Goal: Information Seeking & Learning: Learn about a topic

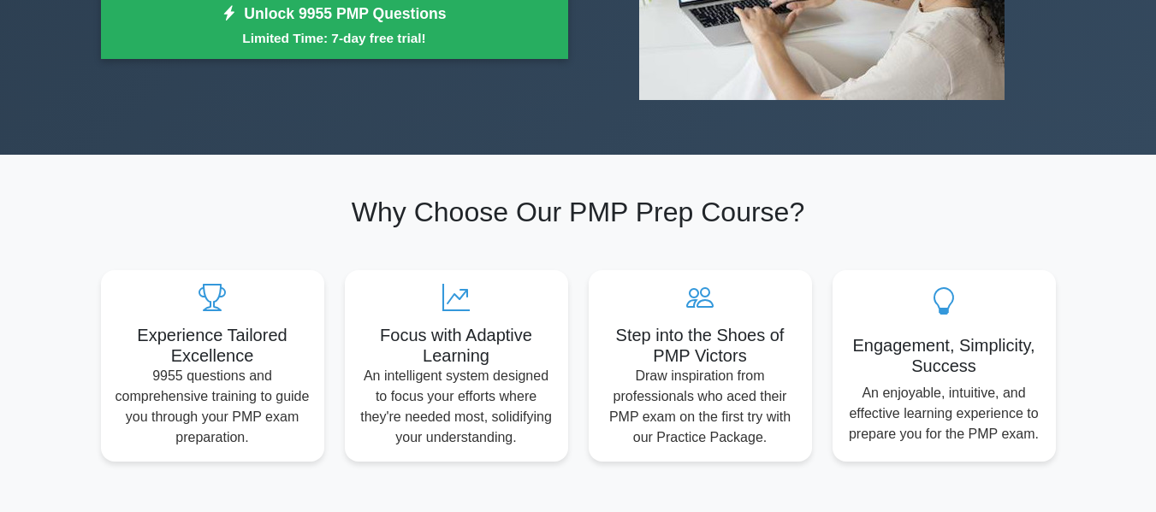
scroll to position [171, 0]
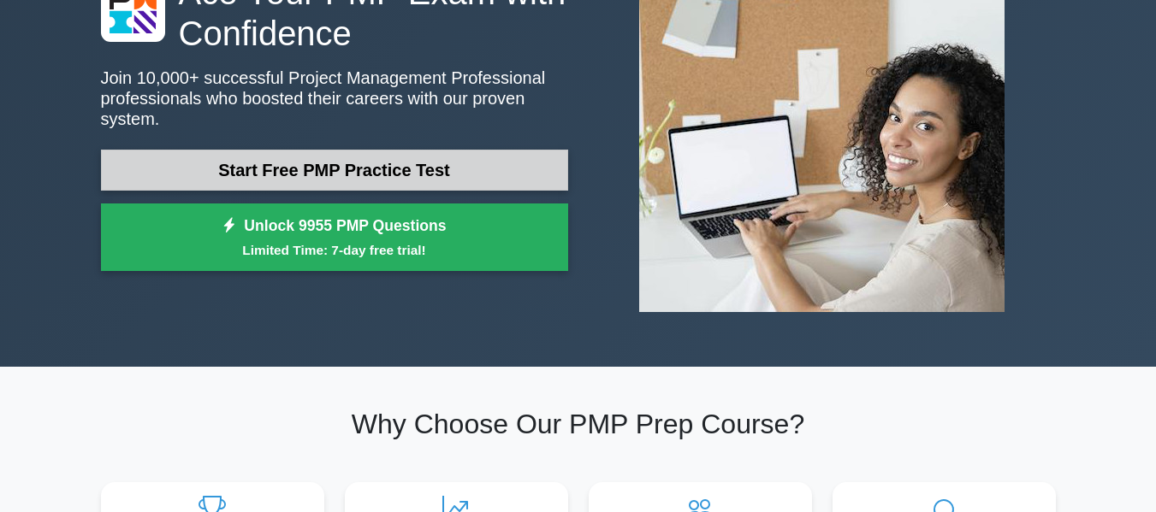
click at [280, 157] on link "Start Free PMP Practice Test" at bounding box center [334, 170] width 467 height 41
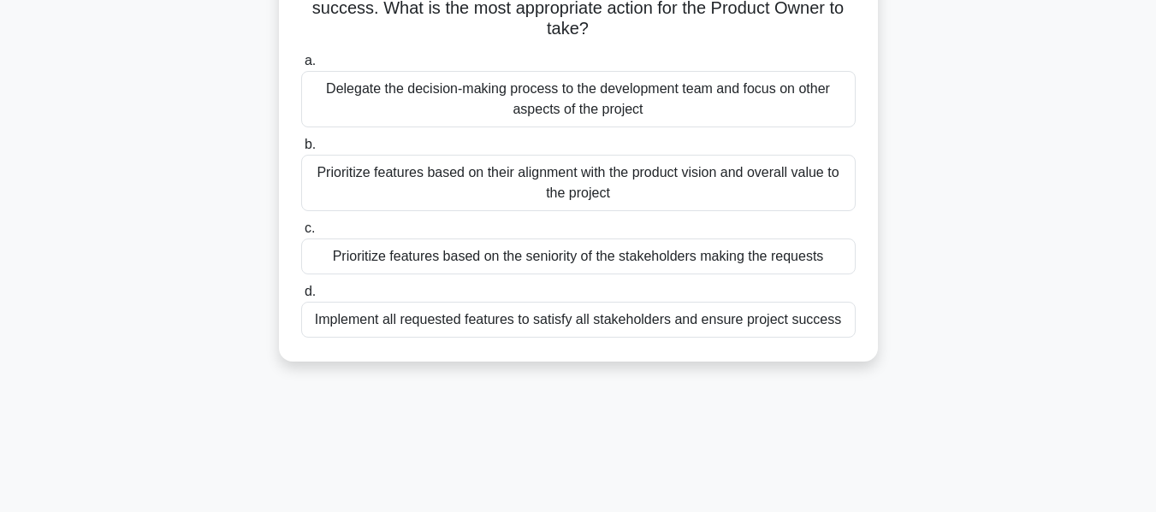
scroll to position [86, 0]
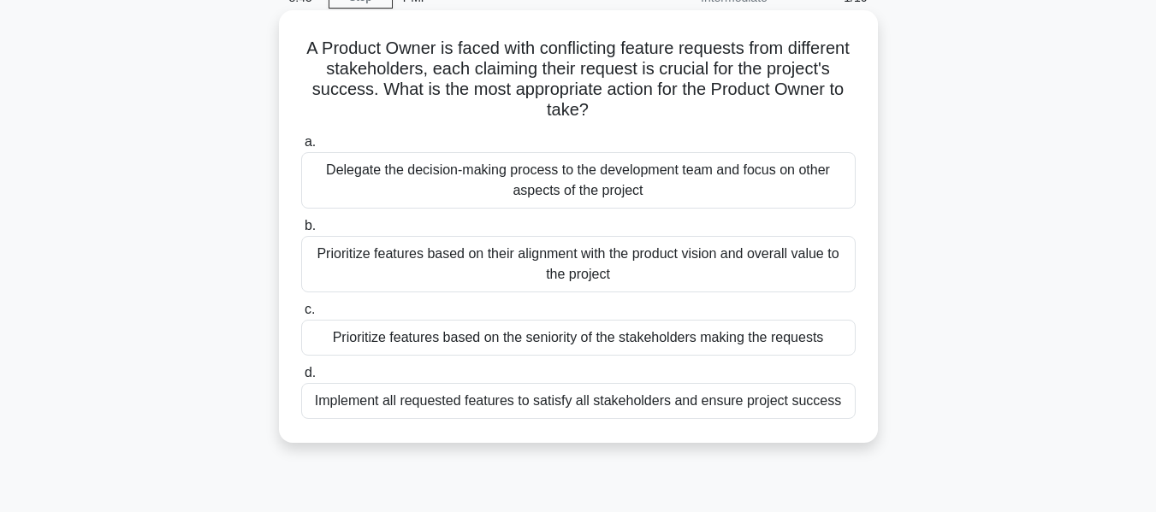
click at [777, 405] on div "Implement all requested features to satisfy all stakeholders and ensure project…" at bounding box center [578, 401] width 554 height 36
click at [301, 379] on input "d. Implement all requested features to satisfy all stakeholders and ensure proj…" at bounding box center [301, 373] width 0 height 11
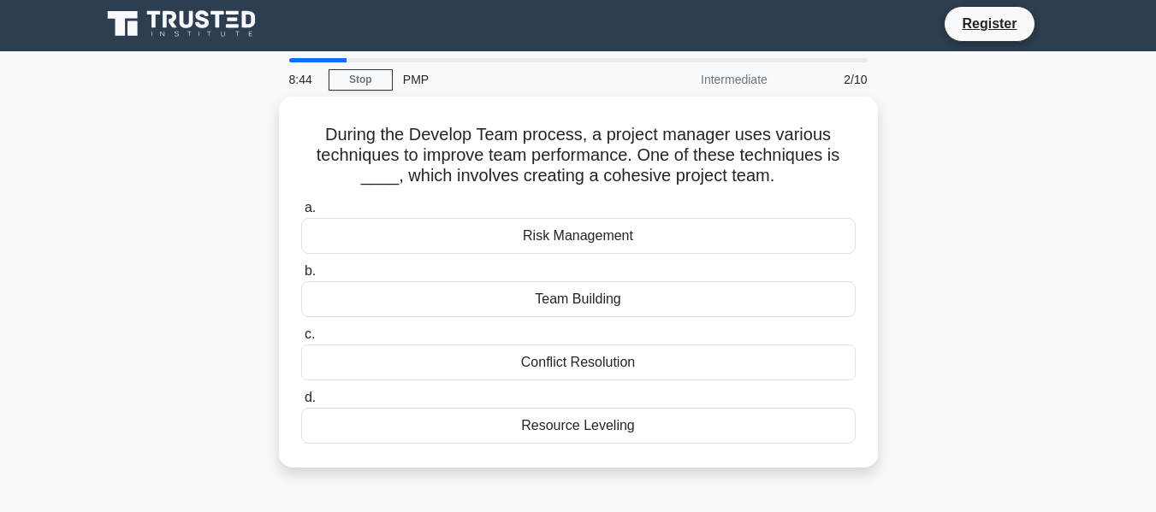
scroll to position [0, 0]
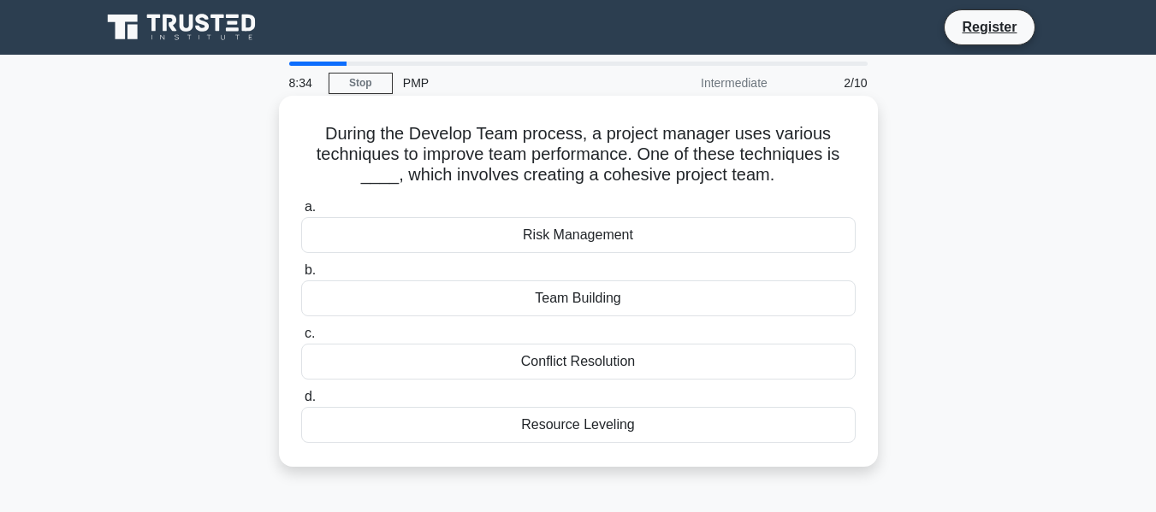
click at [691, 288] on div "Team Building" at bounding box center [578, 299] width 554 height 36
click at [301, 276] on input "b. Team Building" at bounding box center [301, 270] width 0 height 11
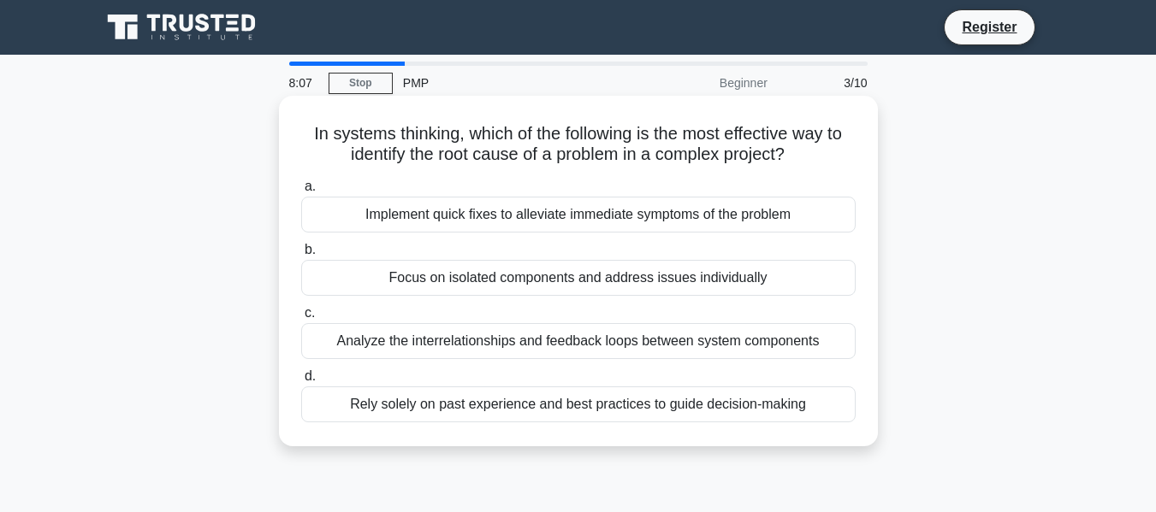
click at [683, 271] on div "Focus on isolated components and address issues individually" at bounding box center [578, 278] width 554 height 36
click at [301, 256] on input "b. Focus on isolated components and address issues individually" at bounding box center [301, 250] width 0 height 11
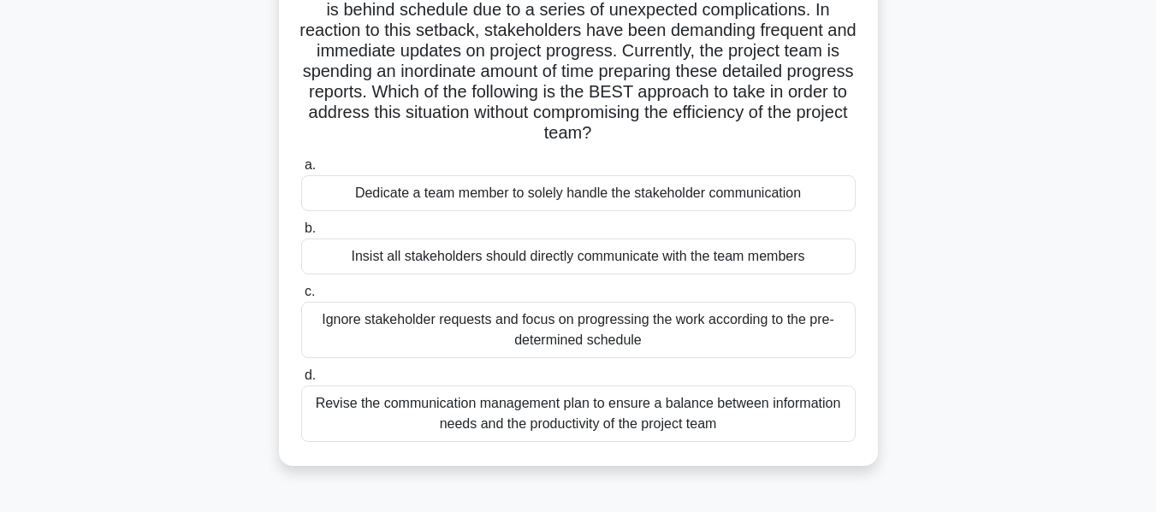
scroll to position [239, 0]
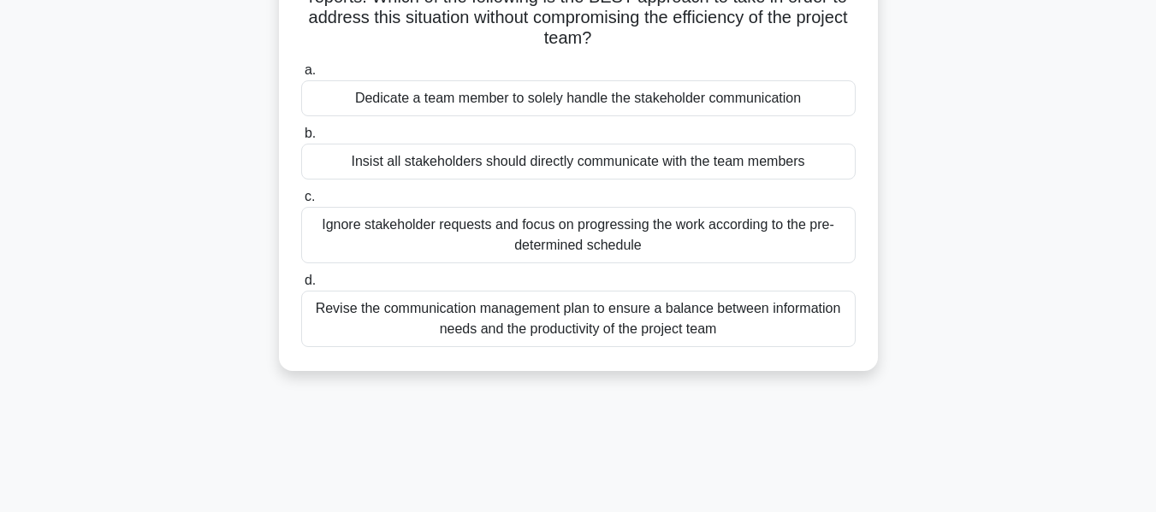
click at [694, 326] on div "Revise the communication management plan to ensure a balance between informatio…" at bounding box center [578, 319] width 554 height 56
click at [301, 287] on input "d. Revise the communication management plan to ensure a balance between informa…" at bounding box center [301, 280] width 0 height 11
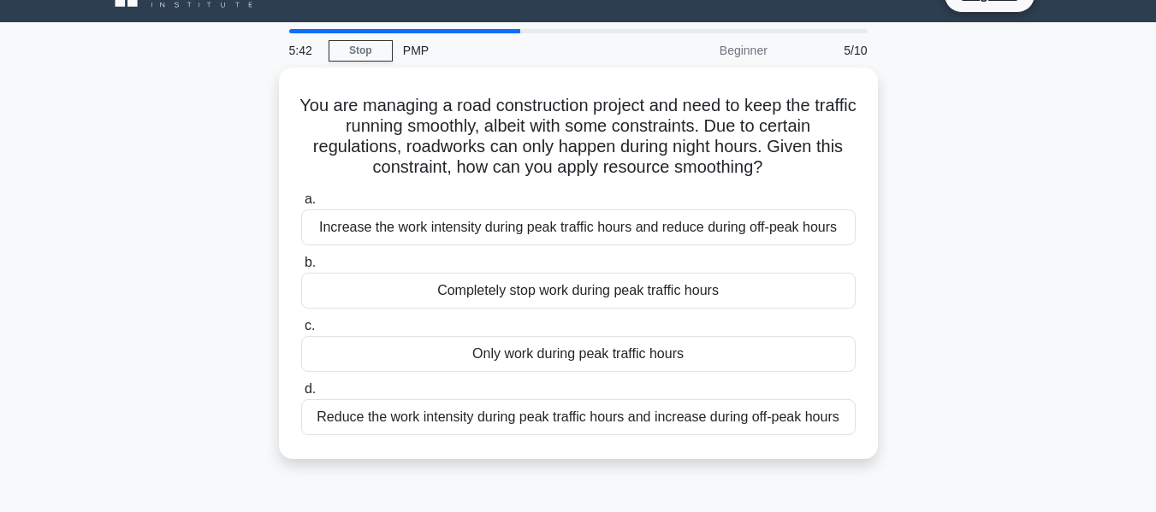
scroll to position [44, 0]
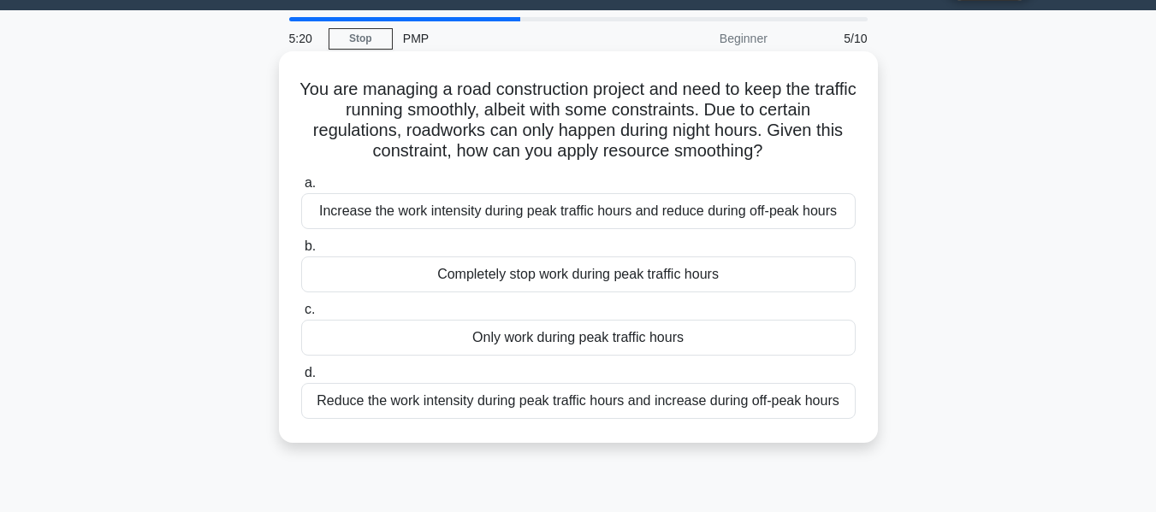
click at [678, 280] on div "Completely stop work during peak traffic hours" at bounding box center [578, 275] width 554 height 36
click at [301, 252] on input "b. Completely stop work during peak traffic hours" at bounding box center [301, 246] width 0 height 11
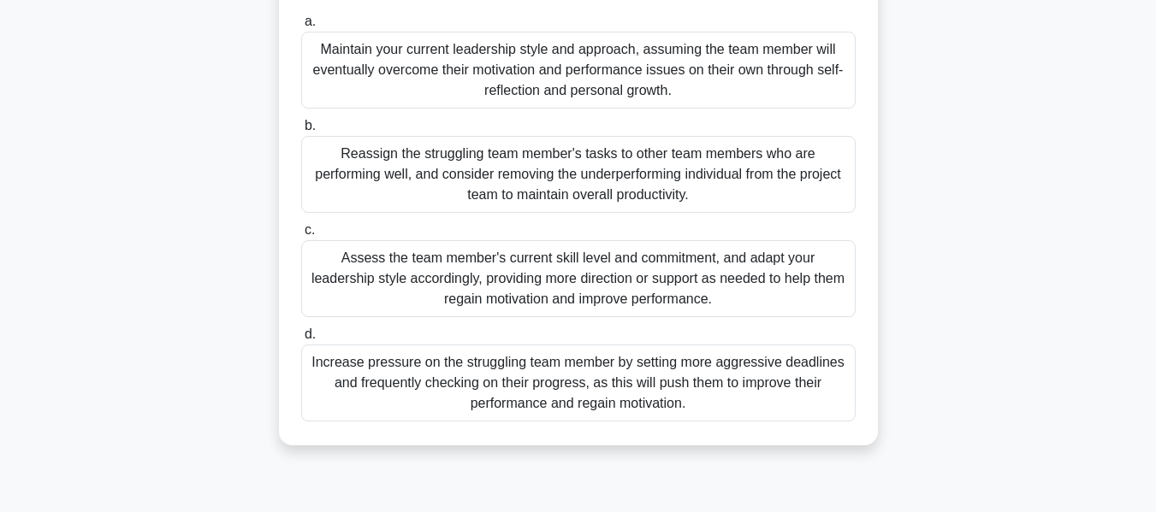
scroll to position [192, 0]
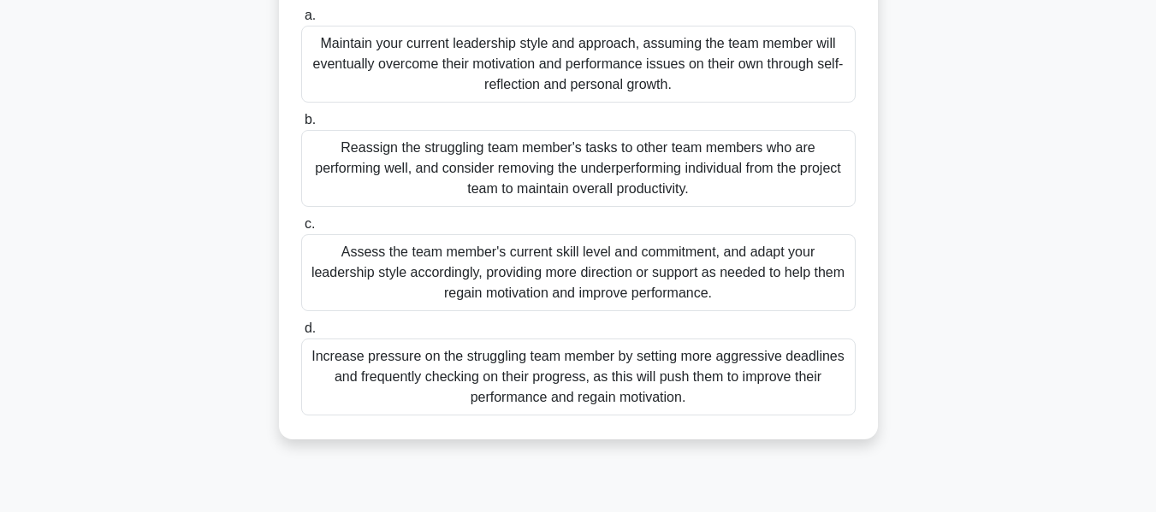
click at [685, 298] on div "Assess the team member's current skill level and commitment, and adapt your lea…" at bounding box center [578, 272] width 554 height 77
click at [301, 230] on input "c. Assess the team member's current skill level and commitment, and adapt your …" at bounding box center [301, 224] width 0 height 11
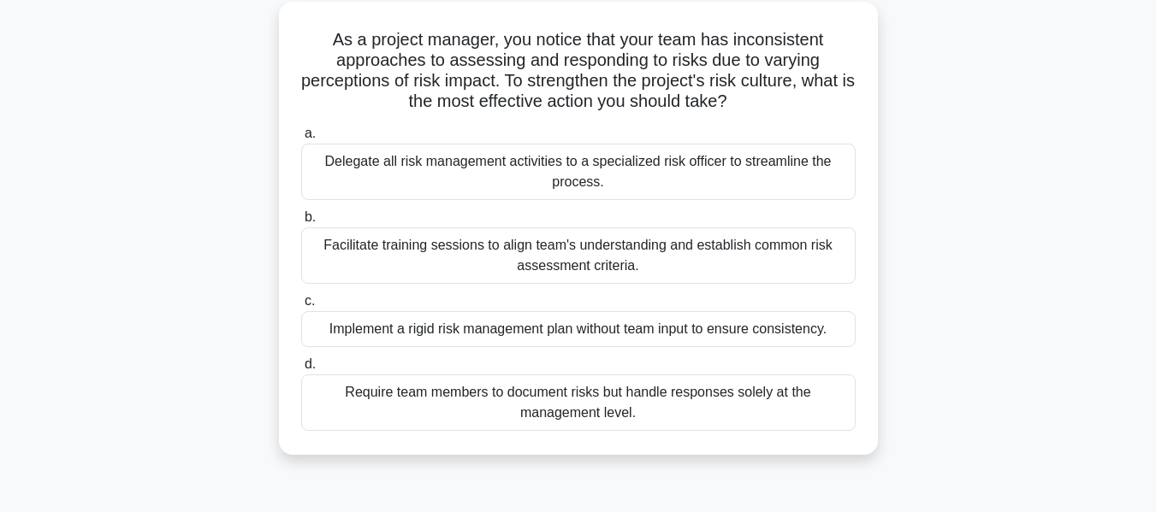
scroll to position [105, 0]
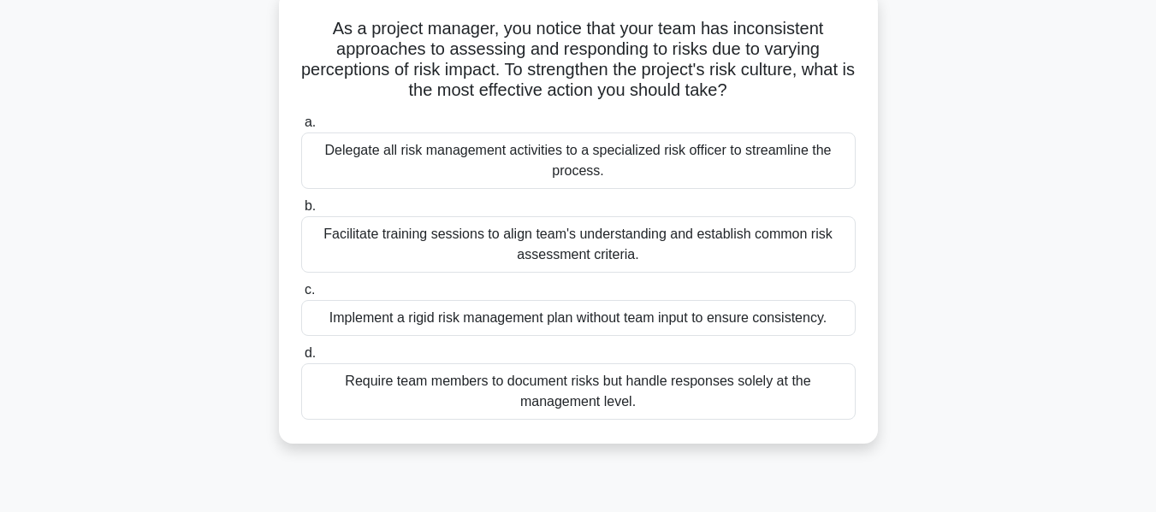
click at [622, 241] on div "Facilitate training sessions to align team's understanding and establish common…" at bounding box center [578, 244] width 554 height 56
click at [301, 212] on input "b. Facilitate training sessions to align team's understanding and establish com…" at bounding box center [301, 206] width 0 height 11
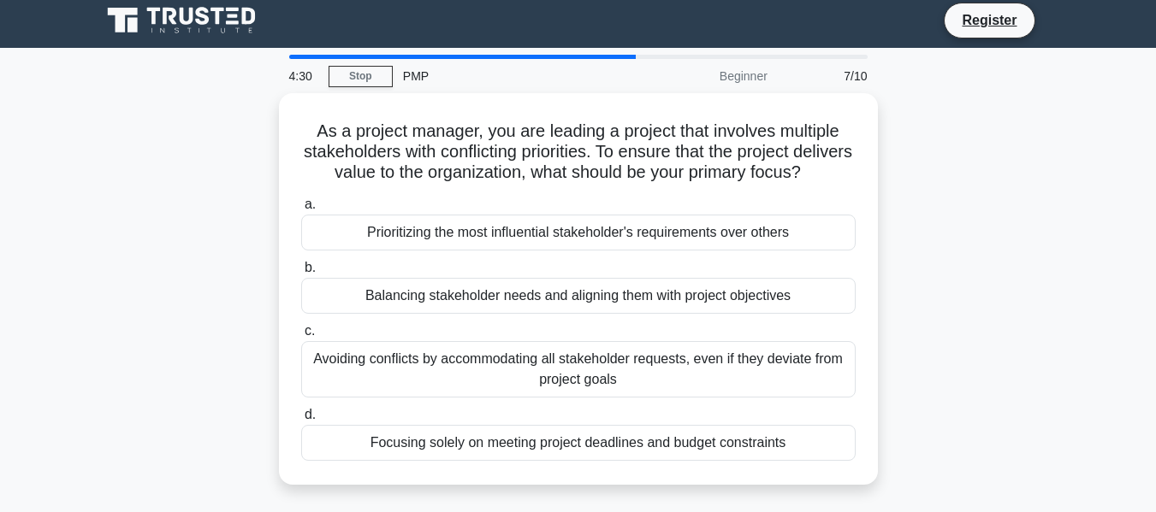
scroll to position [0, 0]
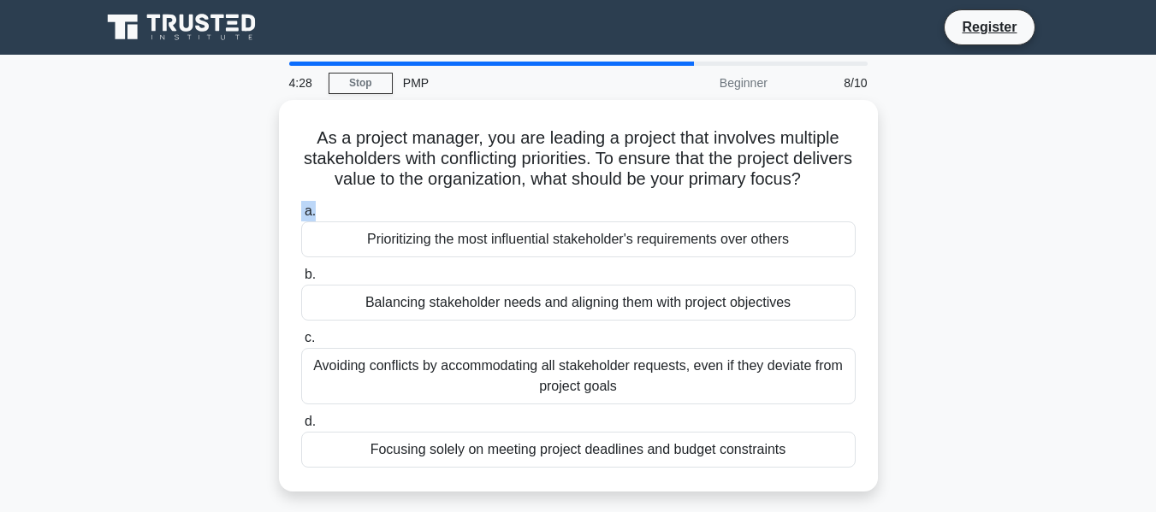
drag, startPoint x: 1155, startPoint y: 199, endPoint x: 1160, endPoint y: 221, distance: 22.0
click at [1155, 221] on html "Register 4:28 Stop PMP" at bounding box center [578, 462] width 1156 height 924
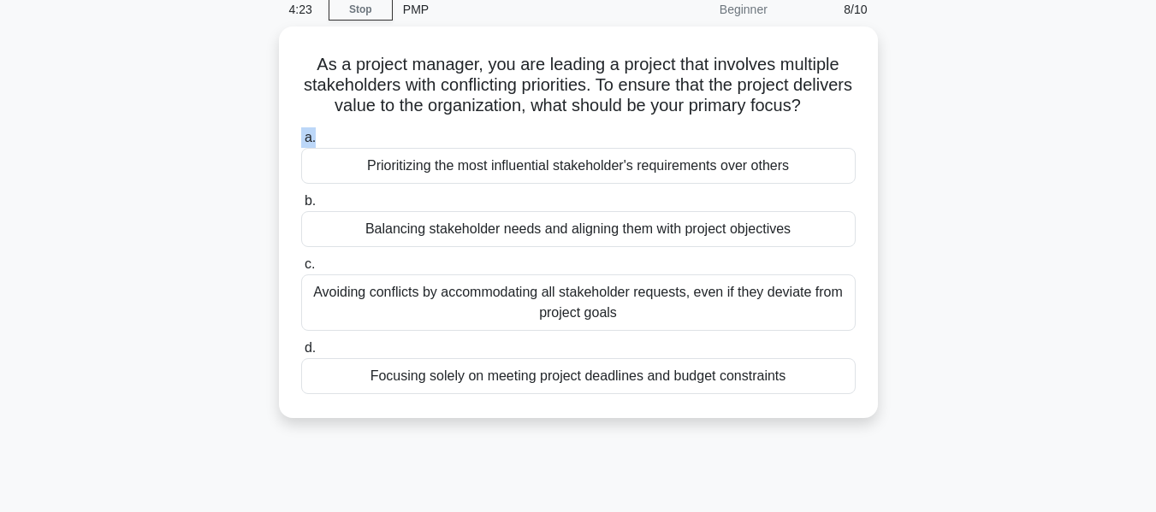
scroll to position [75, 0]
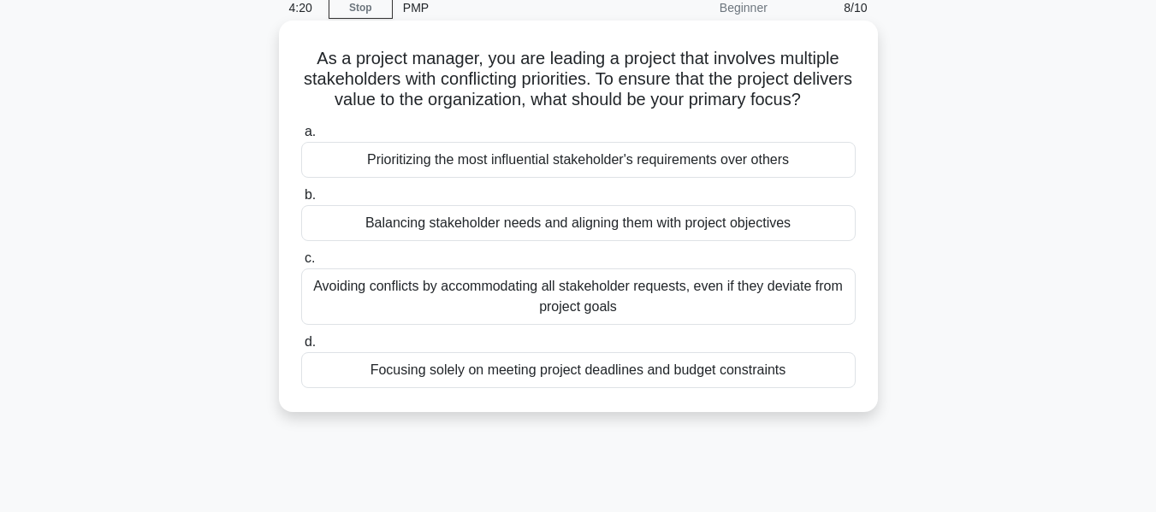
click at [669, 241] on div "Balancing stakeholder needs and aligning them with project objectives" at bounding box center [578, 223] width 554 height 36
click at [301, 201] on input "b. Balancing stakeholder needs and aligning them with project objectives" at bounding box center [301, 195] width 0 height 11
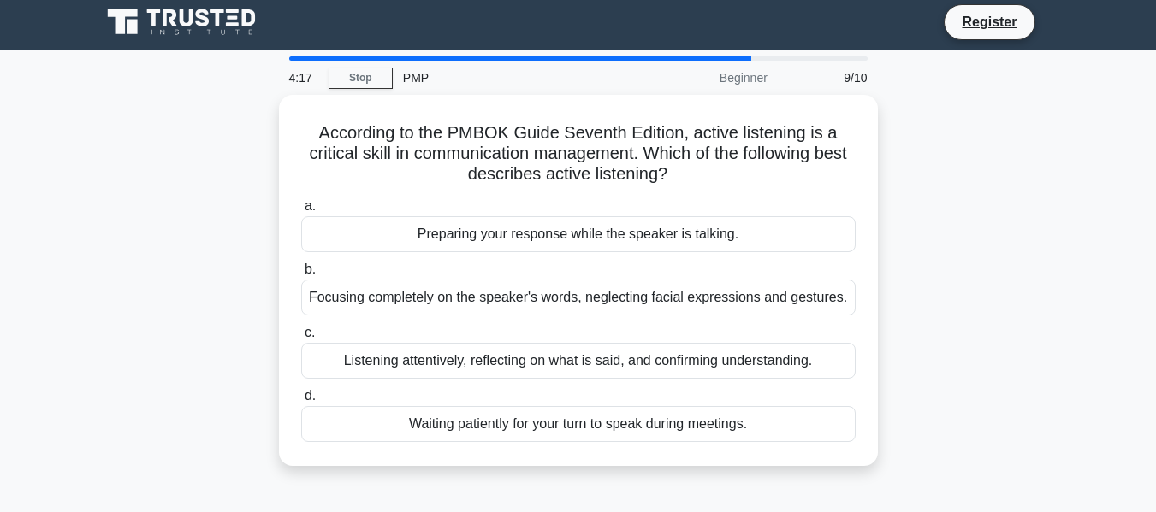
scroll to position [7, 0]
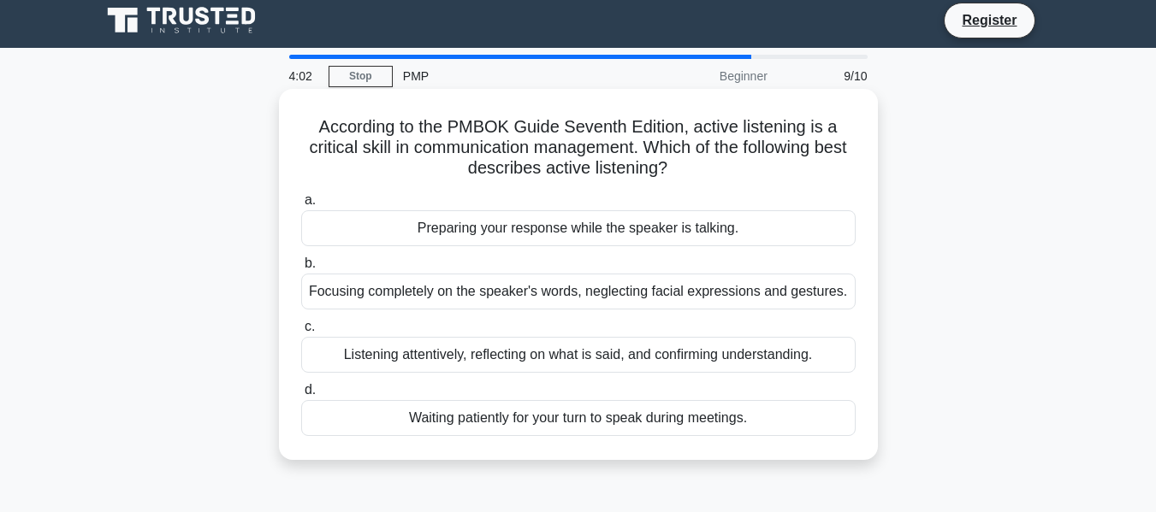
click at [624, 362] on div "Listening attentively, reflecting on what is said, and confirming understanding." at bounding box center [578, 355] width 554 height 36
click at [301, 333] on input "c. Listening attentively, reflecting on what is said, and confirming understand…" at bounding box center [301, 327] width 0 height 11
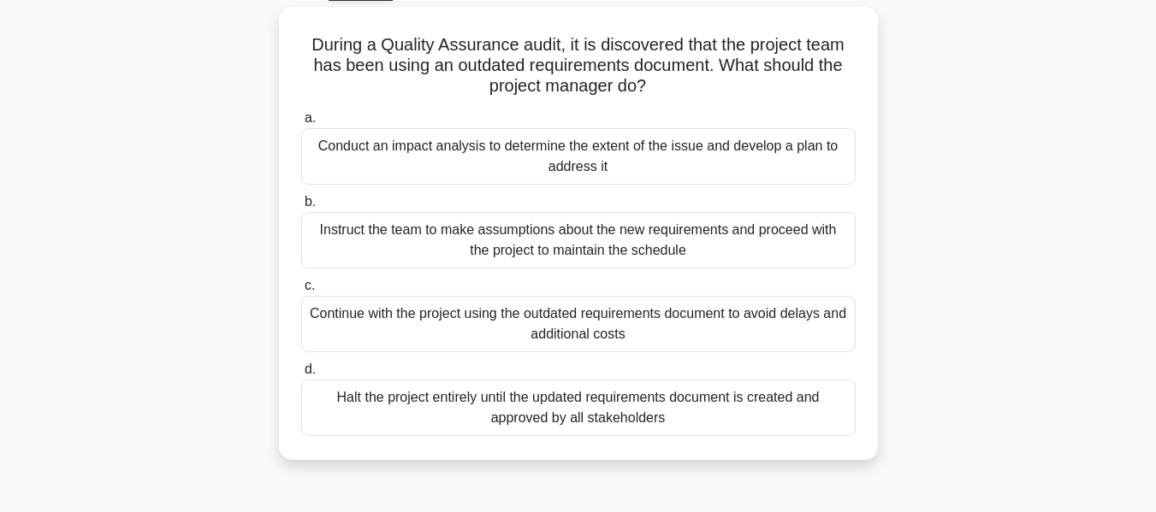
scroll to position [87, 0]
click at [672, 244] on div "Instruct the team to make assumptions about the new requirements and proceed wi…" at bounding box center [578, 242] width 554 height 56
click at [301, 210] on input "b. Instruct the team to make assumptions about the new requirements and proceed…" at bounding box center [301, 203] width 0 height 11
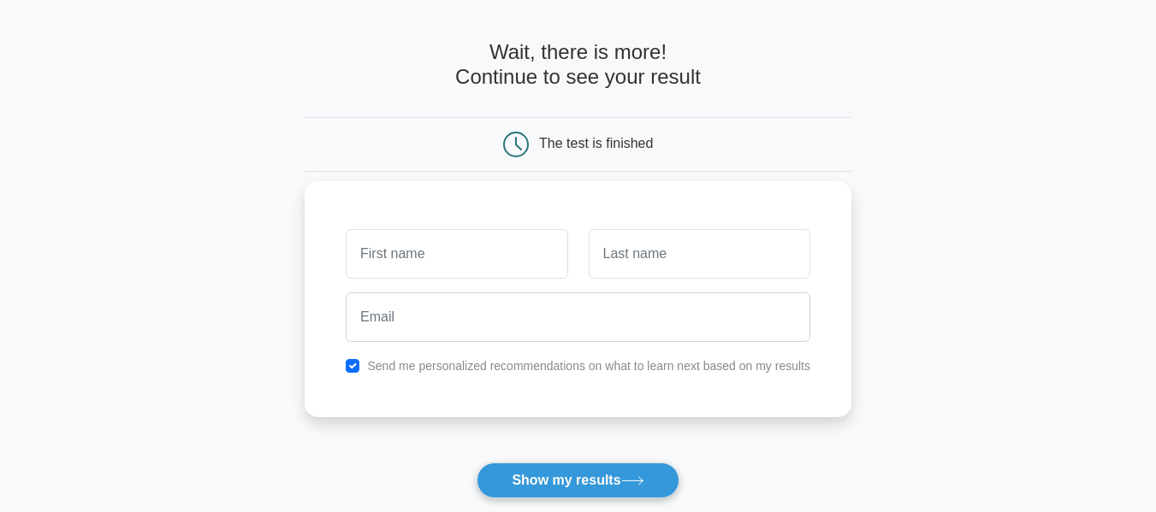
scroll to position [171, 0]
